Goal: Information Seeking & Learning: Compare options

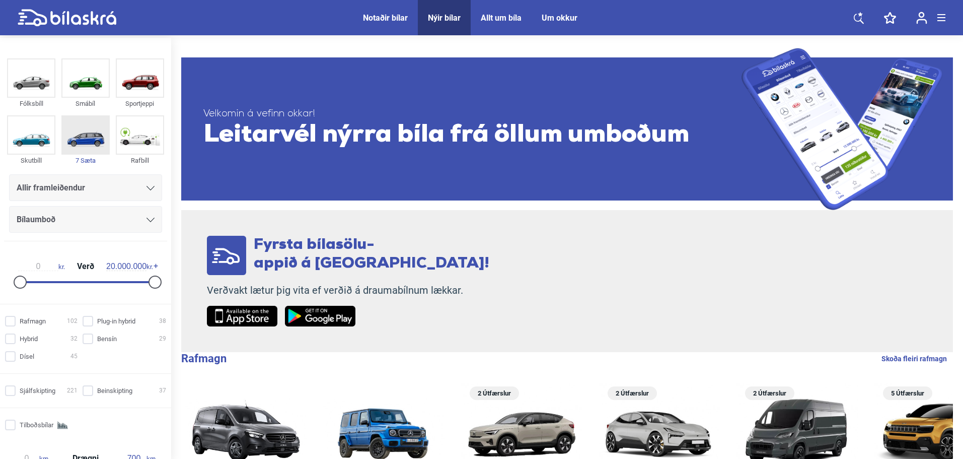
click at [92, 142] on img at bounding box center [85, 134] width 46 height 37
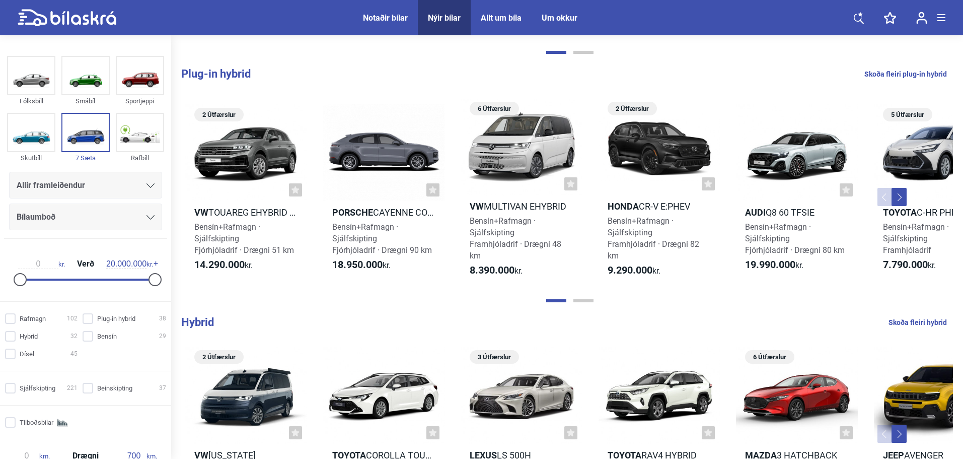
scroll to position [218, 0]
click at [72, 78] on img at bounding box center [85, 75] width 46 height 37
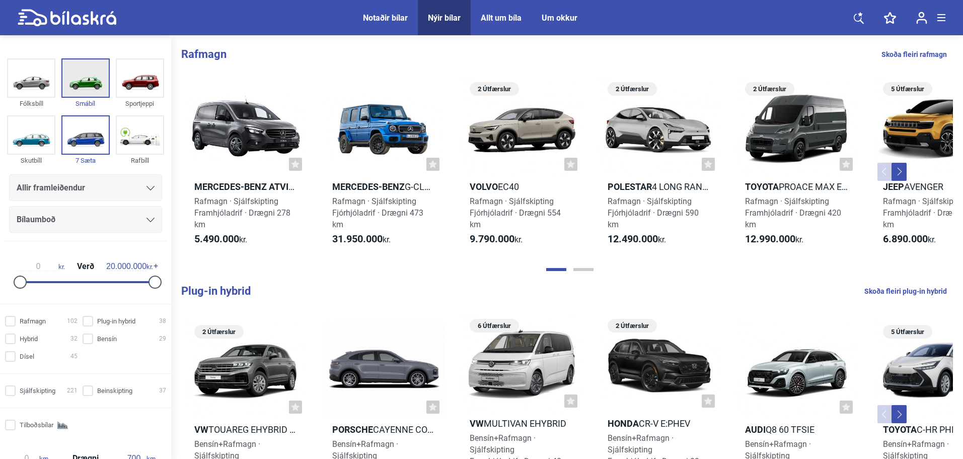
click at [72, 73] on img at bounding box center [85, 77] width 46 height 37
click at [82, 140] on img at bounding box center [85, 134] width 46 height 37
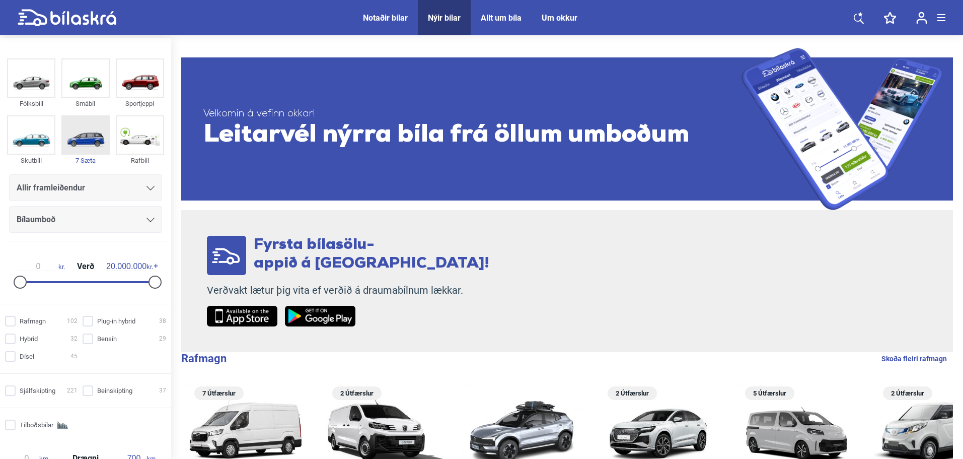
click at [85, 148] on img at bounding box center [85, 134] width 46 height 37
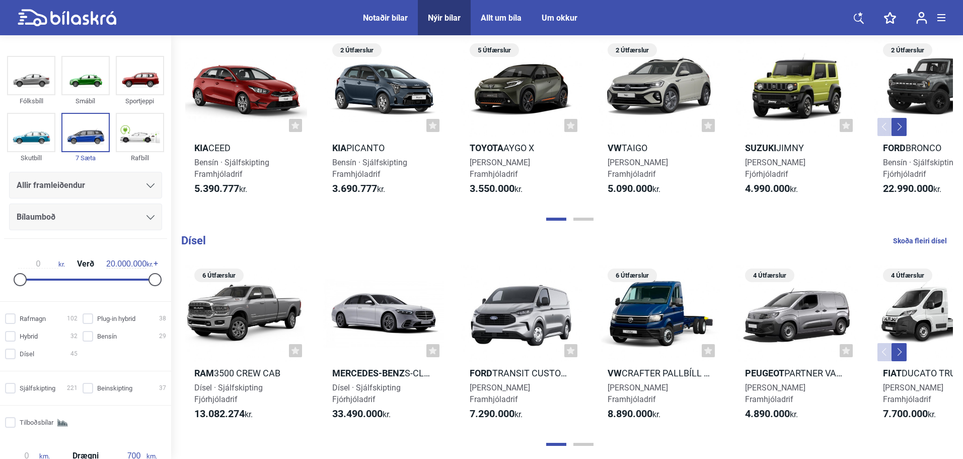
scroll to position [750, 0]
type input "12.500.000"
drag, startPoint x: 148, startPoint y: 279, endPoint x: 98, endPoint y: 278, distance: 49.9
click at [98, 278] on div at bounding box center [104, 279] width 13 height 13
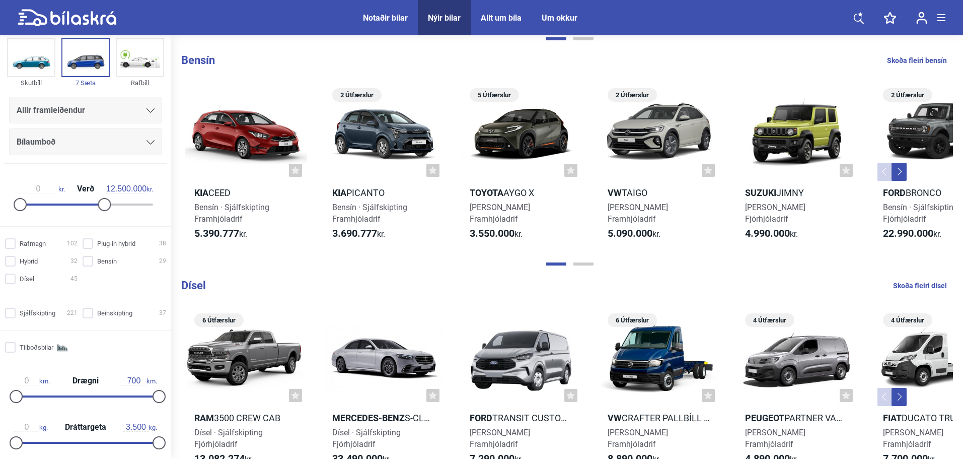
scroll to position [74, 0]
click at [34, 314] on input "Sjálfskipting 221" at bounding box center [43, 314] width 73 height 11
checkbox input "true"
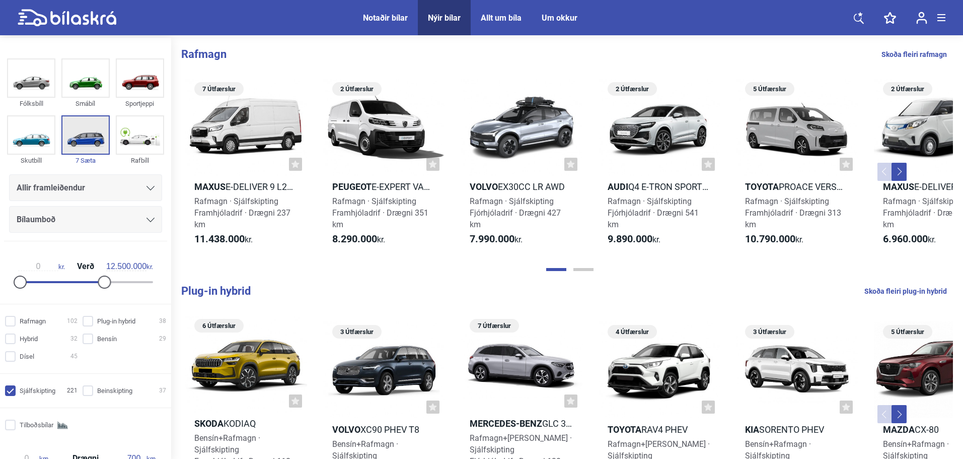
click at [90, 144] on img at bounding box center [85, 134] width 46 height 37
click at [128, 105] on div "Sportjeppi" at bounding box center [140, 104] width 48 height 12
